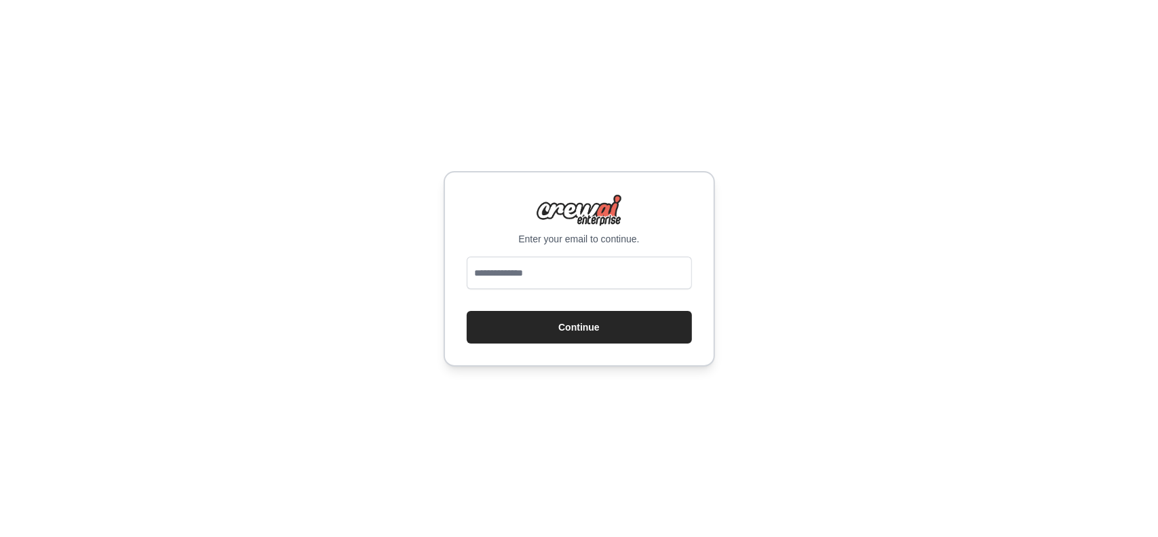
type input "**********"
click at [567, 322] on button "Continue" at bounding box center [579, 327] width 225 height 33
click at [579, 322] on button "Continue" at bounding box center [579, 327] width 225 height 33
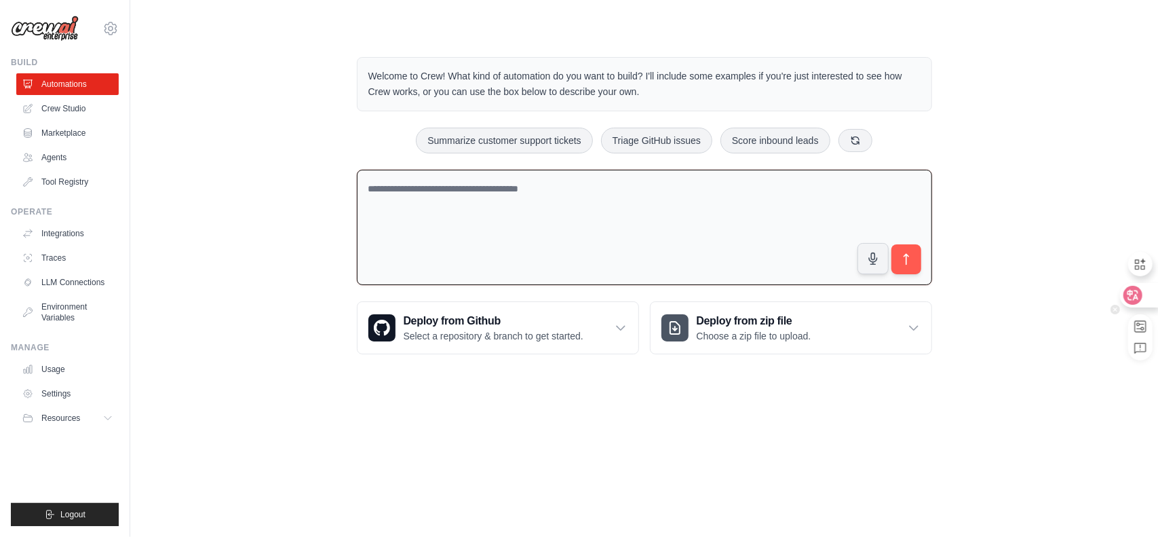
click at [1147, 299] on div at bounding box center [1138, 295] width 37 height 24
